Goal: Transaction & Acquisition: Purchase product/service

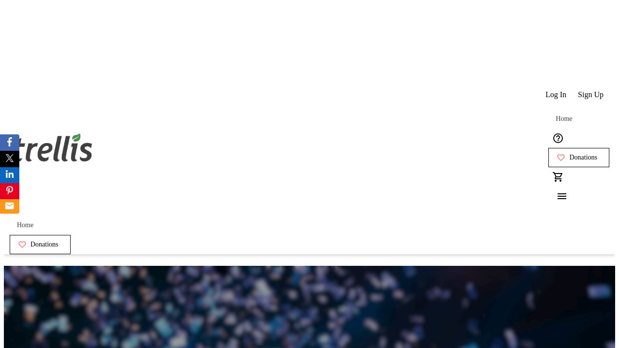
click at [591, 90] on span "Sign Up" at bounding box center [591, 94] width 26 height 9
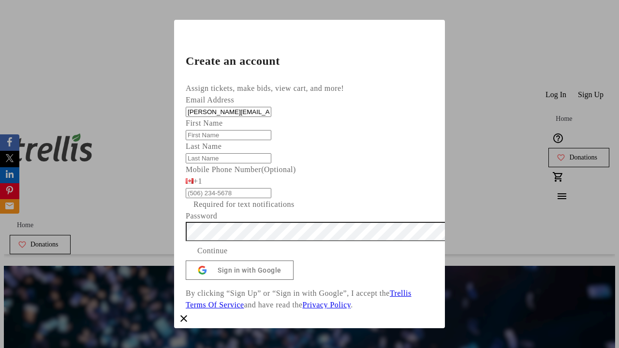
type input "[PERSON_NAME][EMAIL_ADDRESS][PERSON_NAME][DOMAIN_NAME]"
type input "[PERSON_NAME]"
click at [228, 257] on span "Continue" at bounding box center [212, 251] width 30 height 12
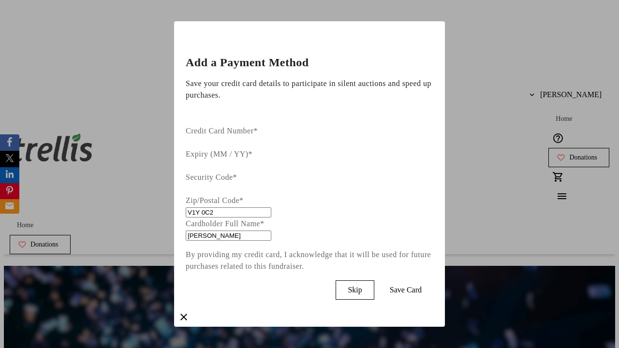
type input "V1Y 0C2"
click at [422, 286] on span "Save Card" at bounding box center [406, 290] width 32 height 9
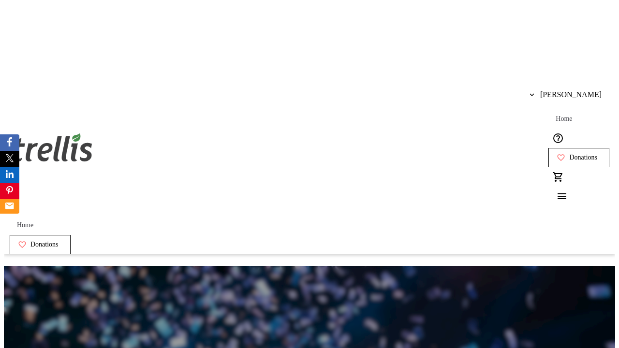
click at [569, 154] on span "Donations" at bounding box center [583, 158] width 28 height 8
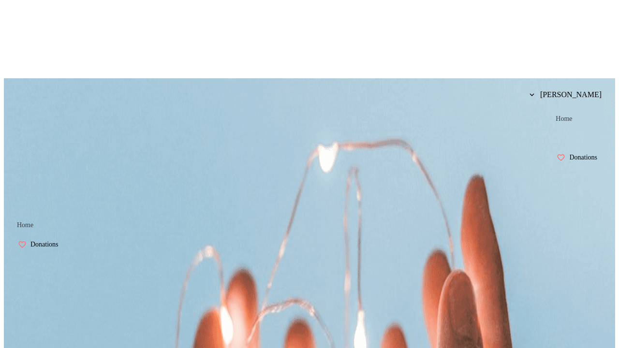
select select "CA"
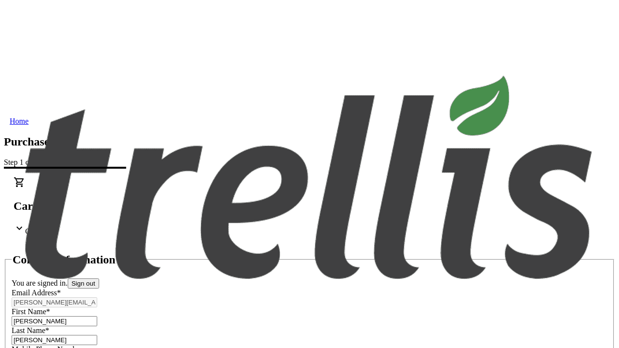
type input "[STREET_ADDRESS][PERSON_NAME]"
type input "Kelowna"
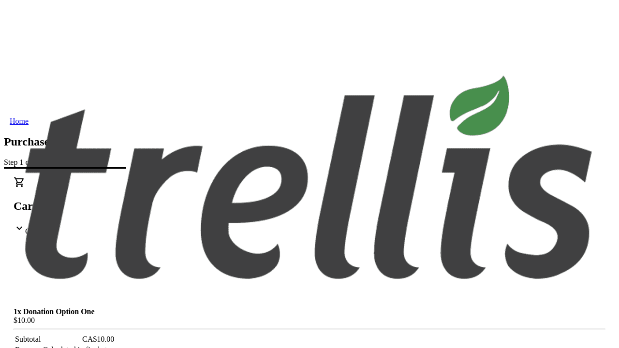
select select "BC"
type input "Kelowna"
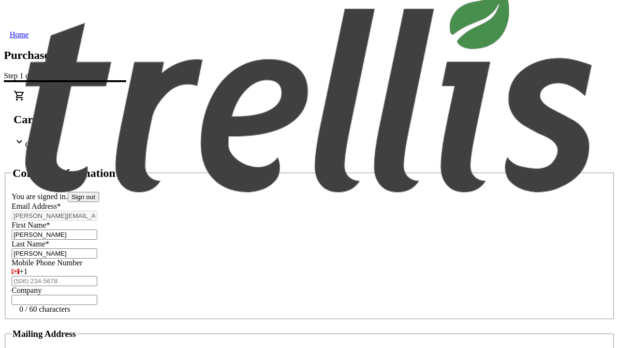
type input "V1Y 0C2"
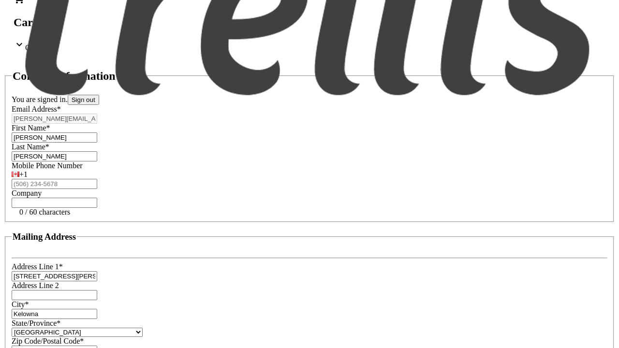
scroll to position [184, 0]
